Goal: Find specific page/section: Find specific page/section

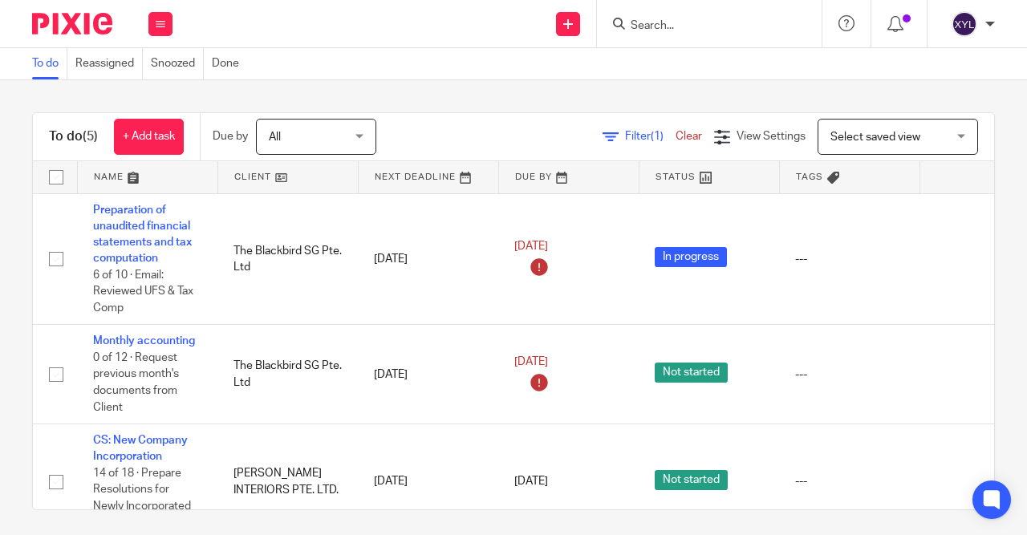
click at [711, 25] on input "Search" at bounding box center [701, 26] width 144 height 14
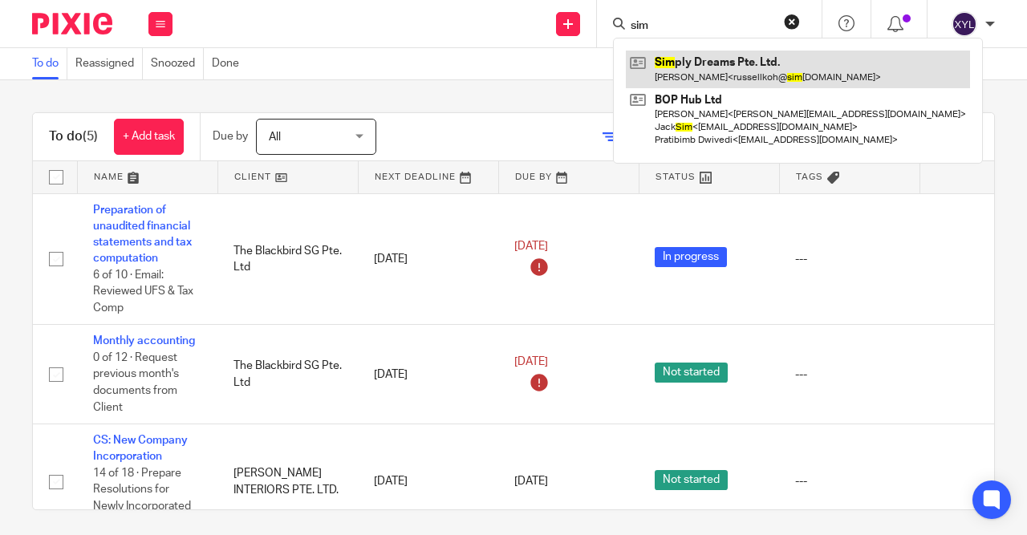
type input "sim"
click at [699, 78] on link at bounding box center [798, 69] width 344 height 37
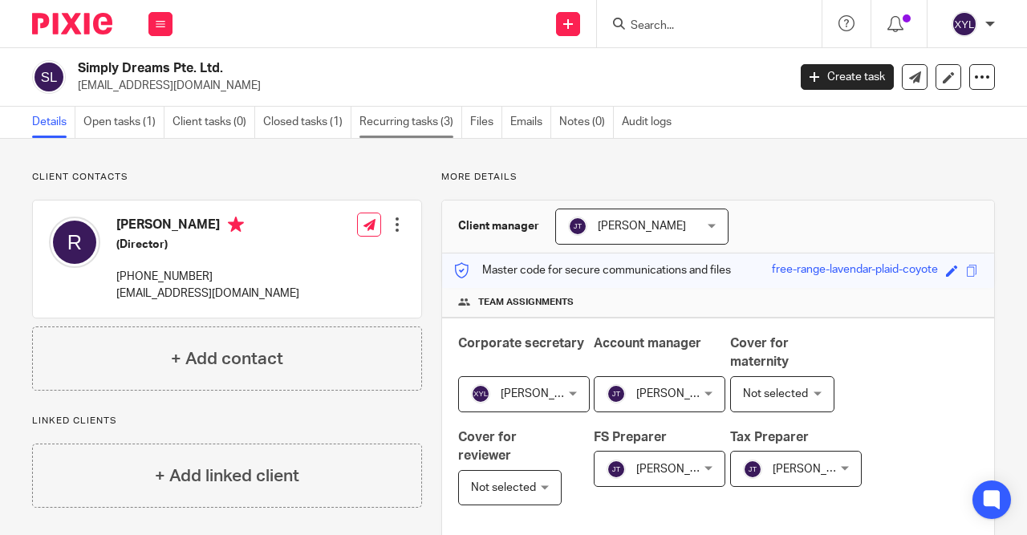
click at [428, 122] on link "Recurring tasks (3)" at bounding box center [410, 122] width 103 height 31
